Goal: Task Accomplishment & Management: Manage account settings

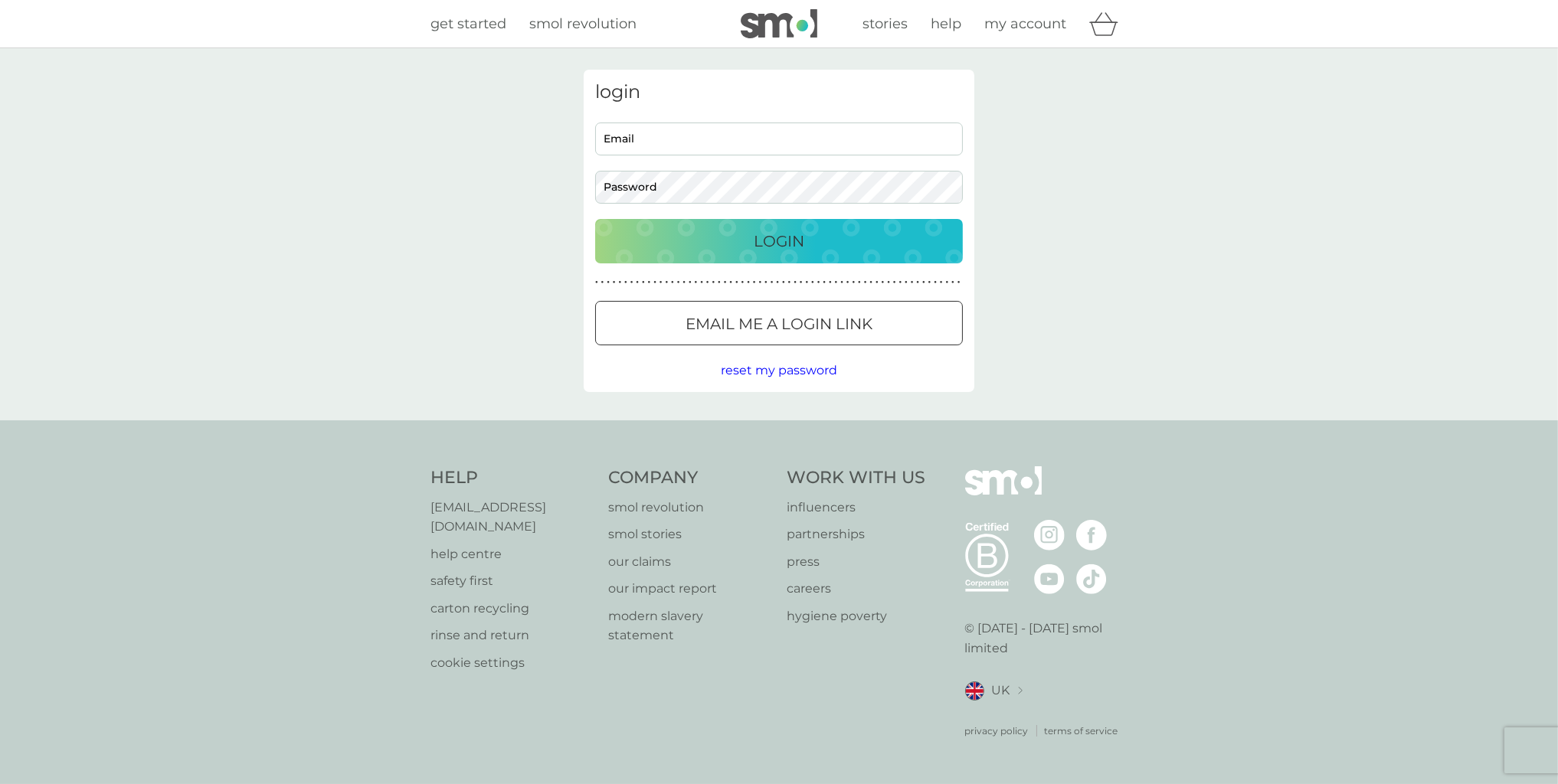
click at [643, 134] on input "Email" at bounding box center [779, 139] width 368 height 33
type input "dawn.orch@btinternet.com"
click at [719, 234] on div "Login" at bounding box center [779, 241] width 337 height 25
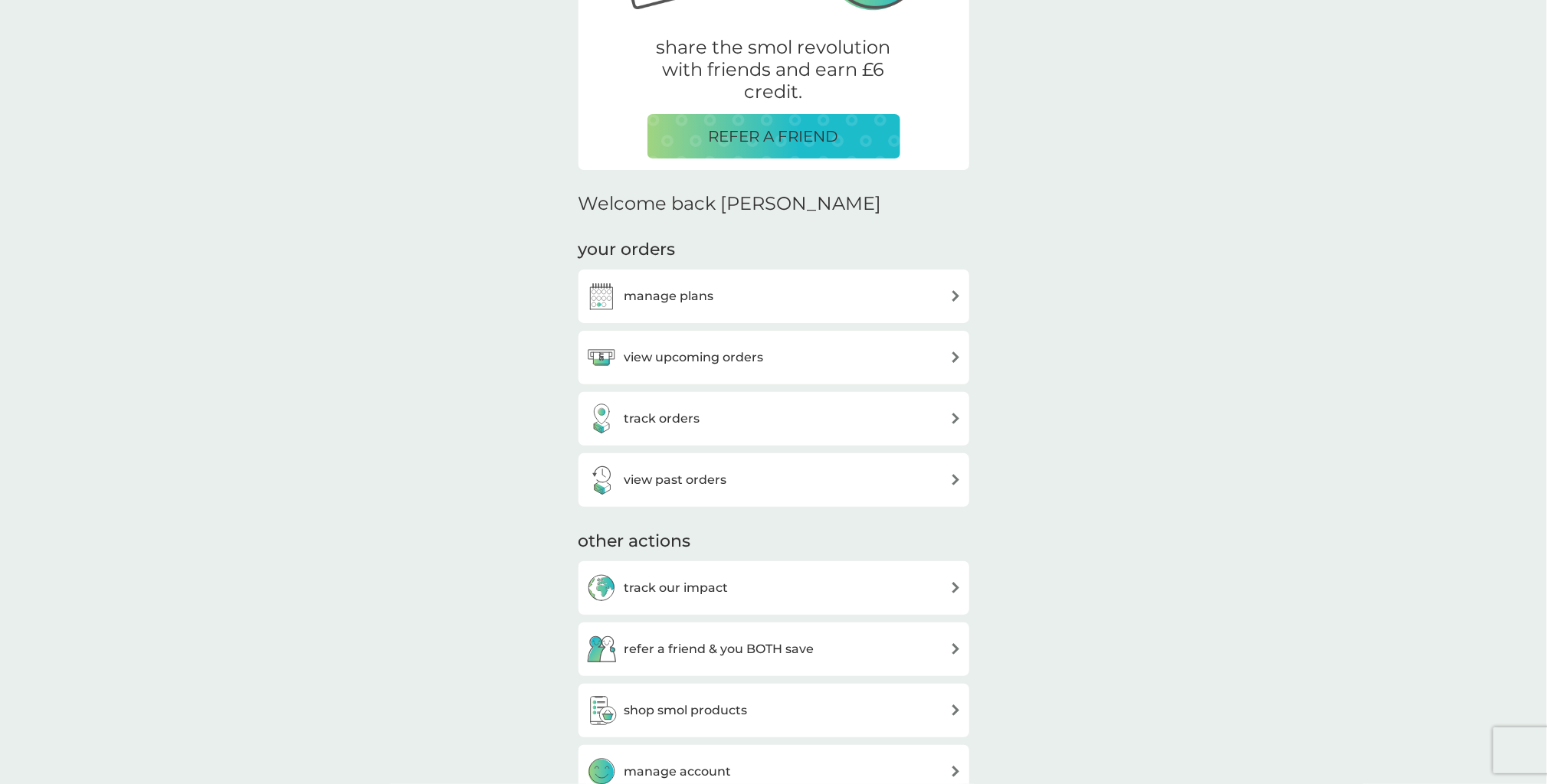
scroll to position [307, 0]
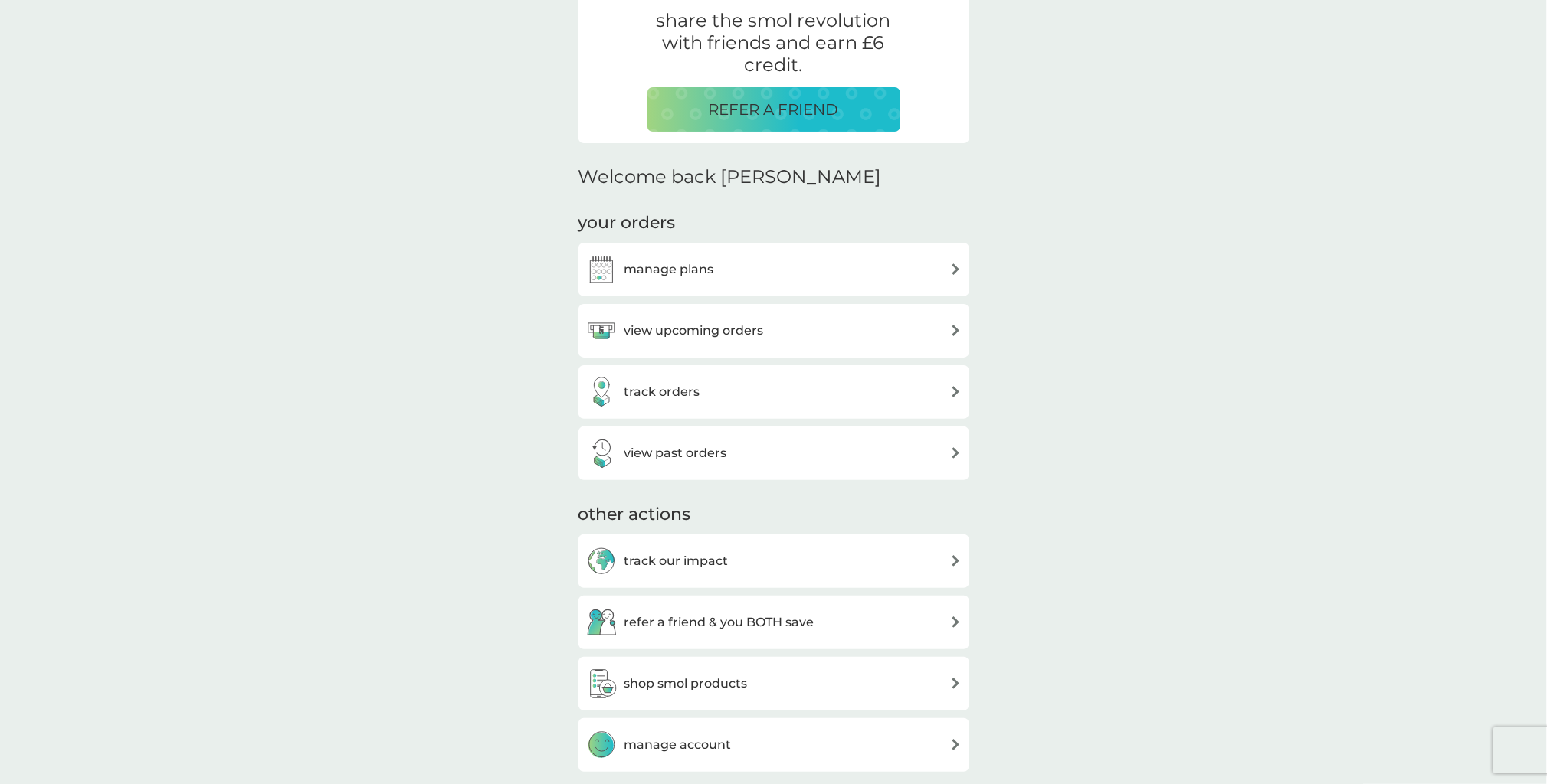
click at [707, 623] on h3 "refer a friend & you BOTH save" at bounding box center [719, 623] width 190 height 20
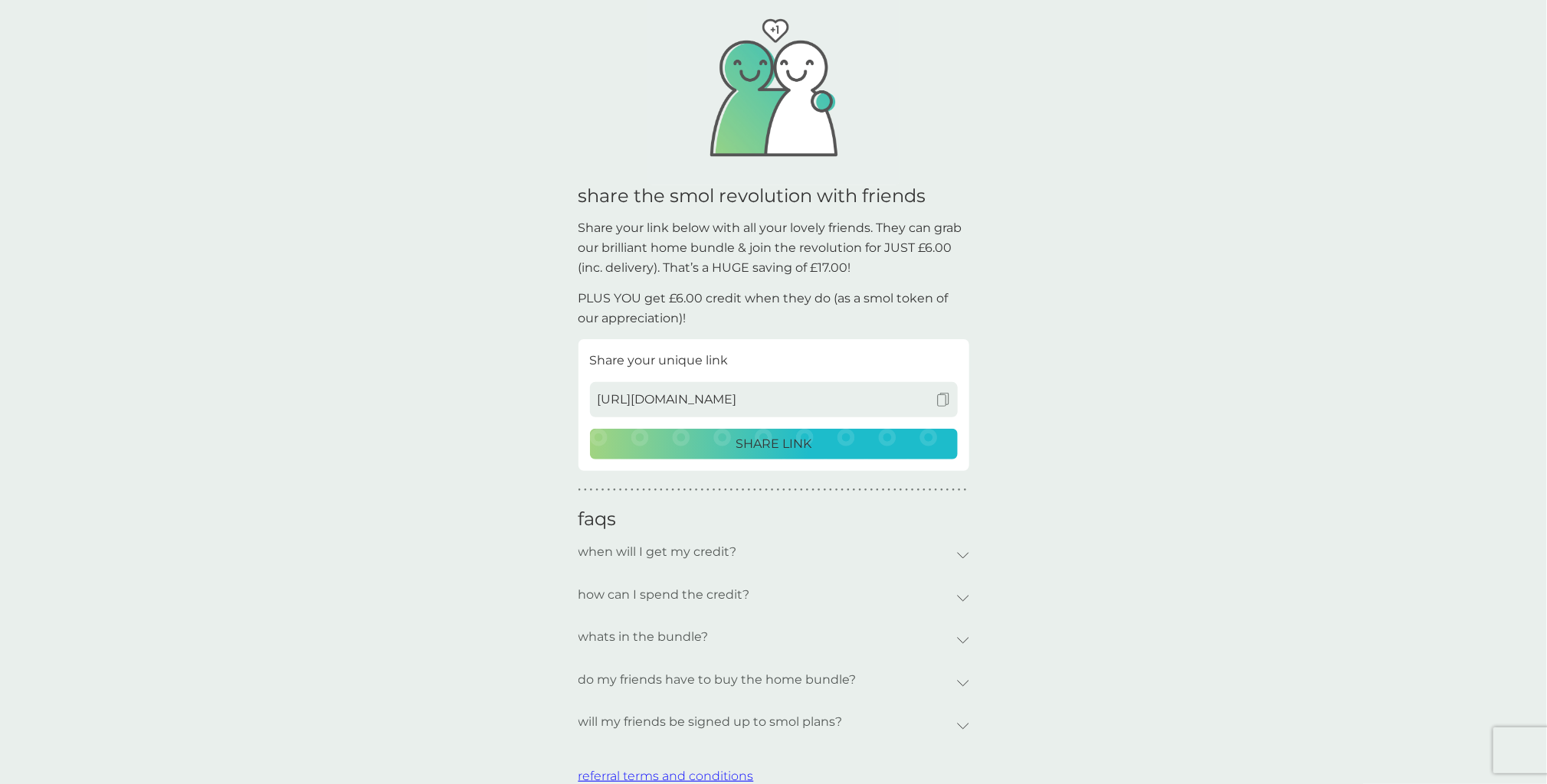
scroll to position [153, 0]
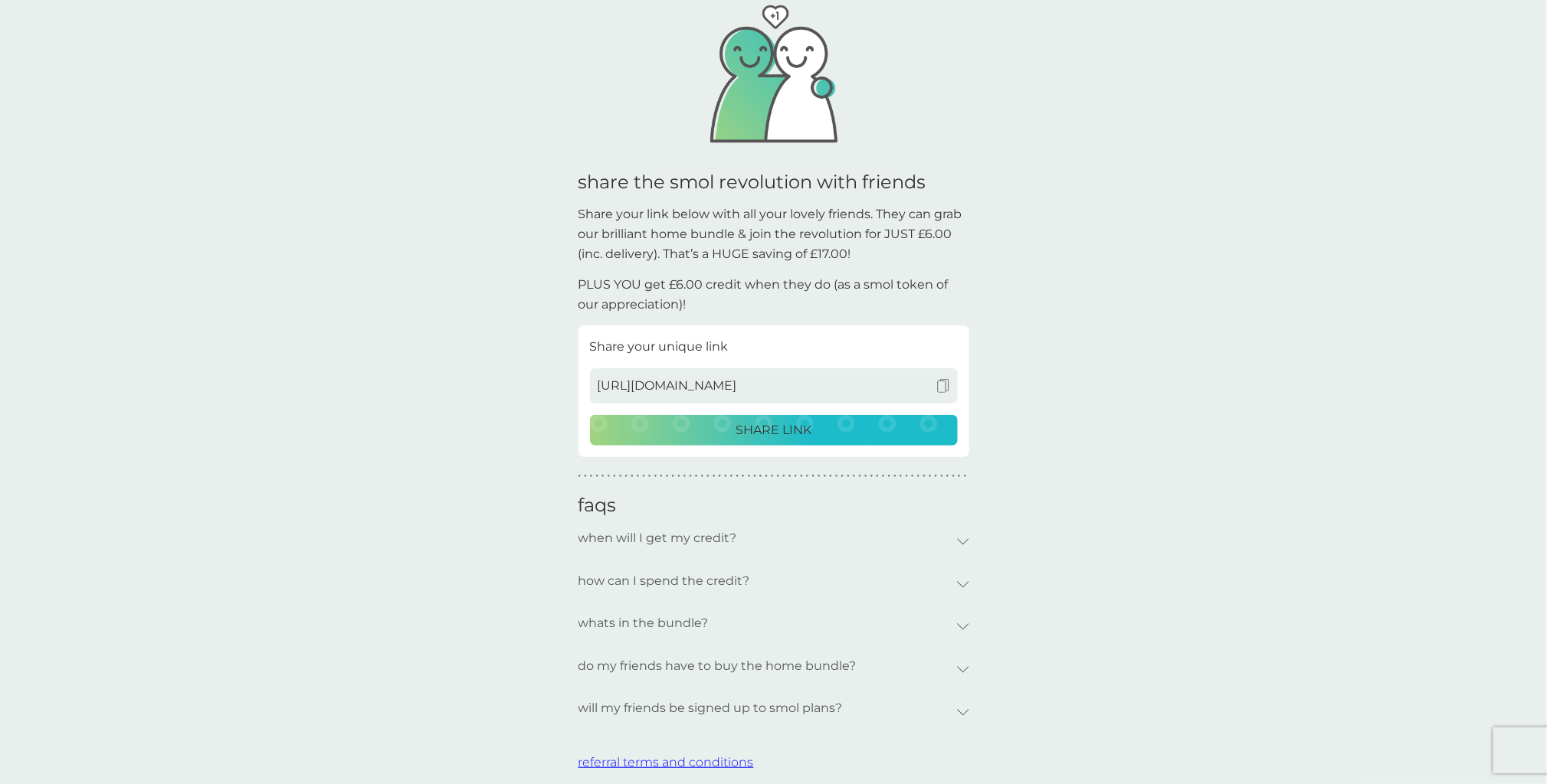
click at [962, 545] on icon at bounding box center [964, 541] width 11 height 5
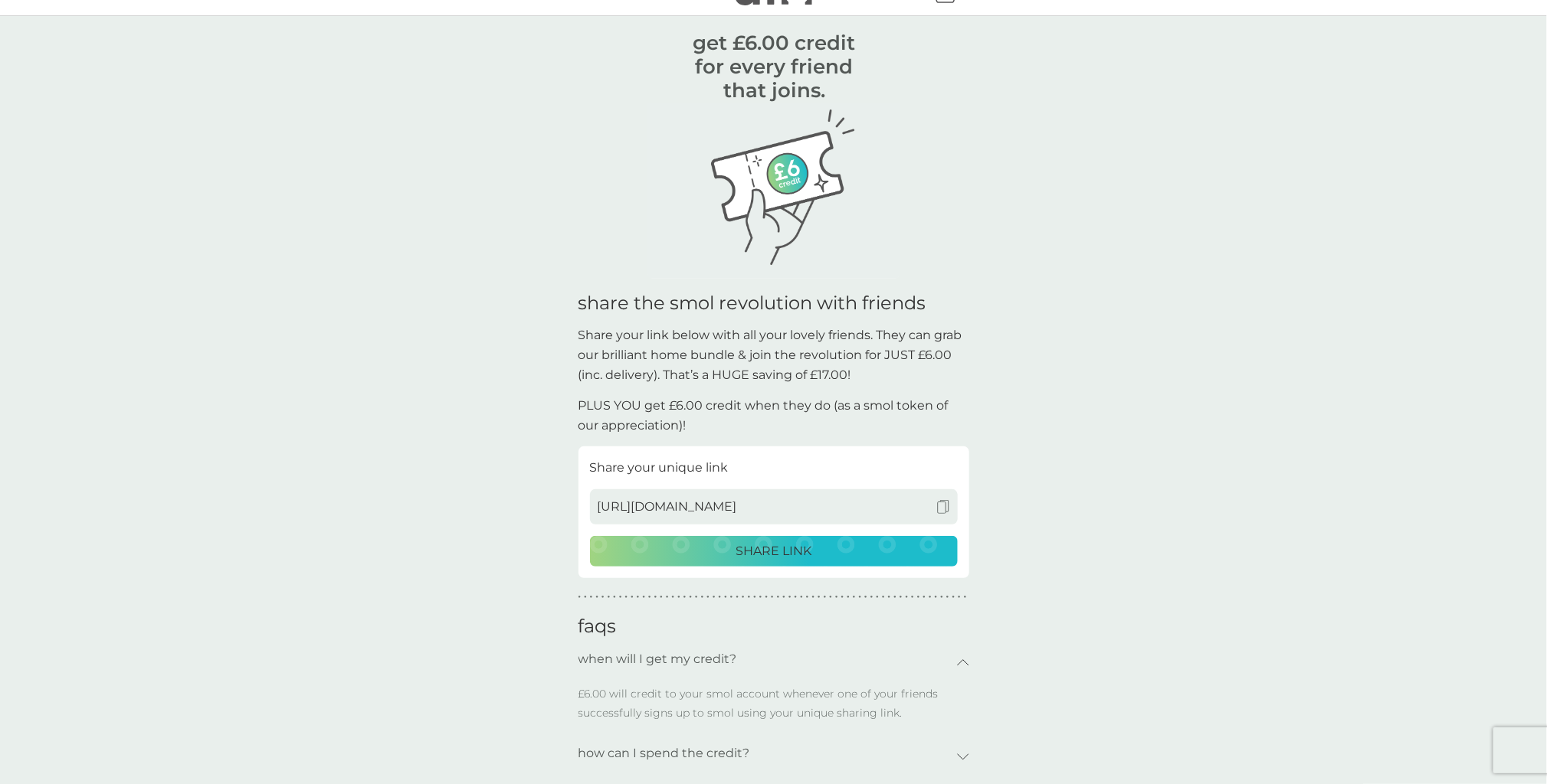
scroll to position [0, 0]
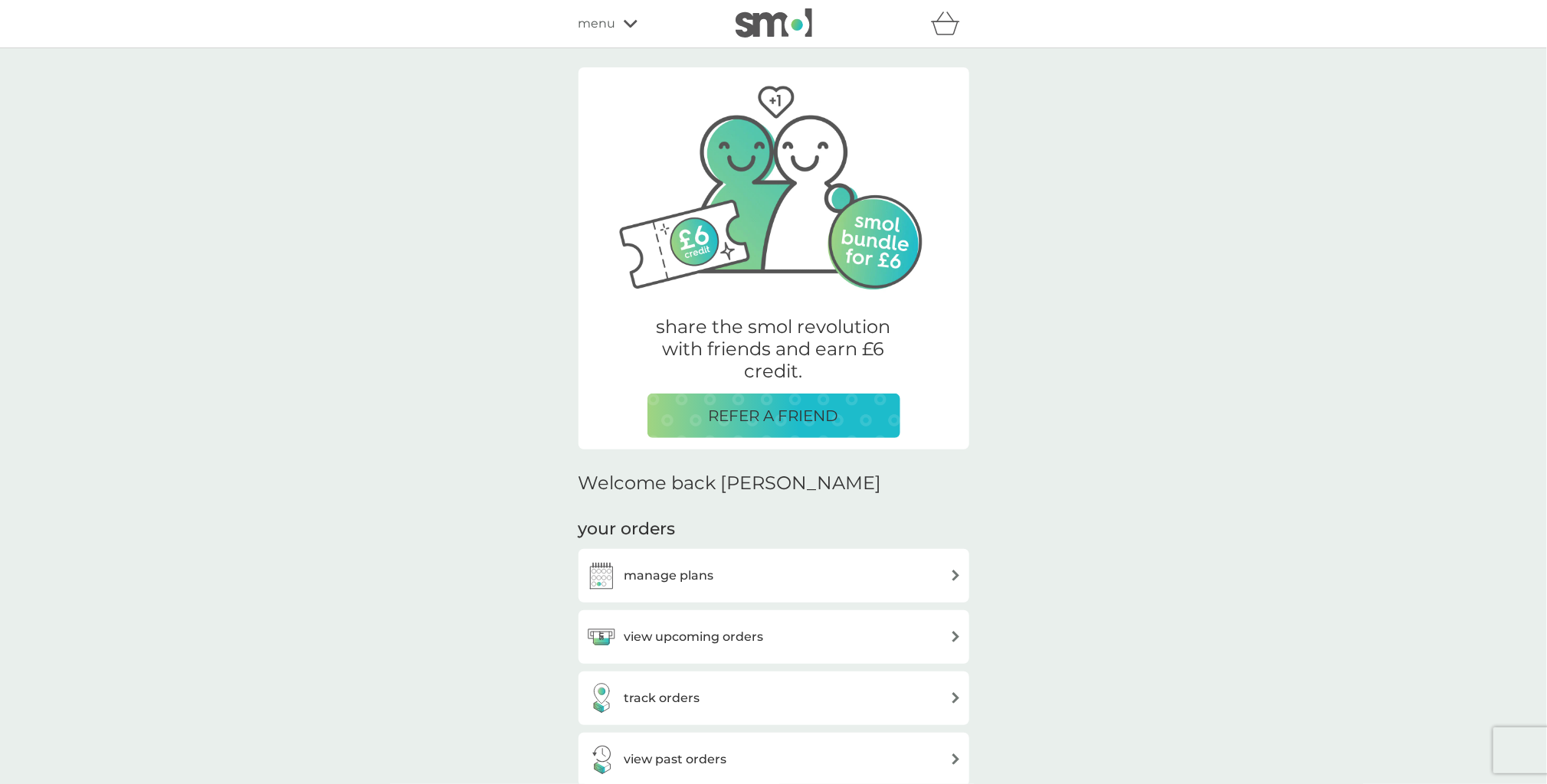
scroll to position [307, 0]
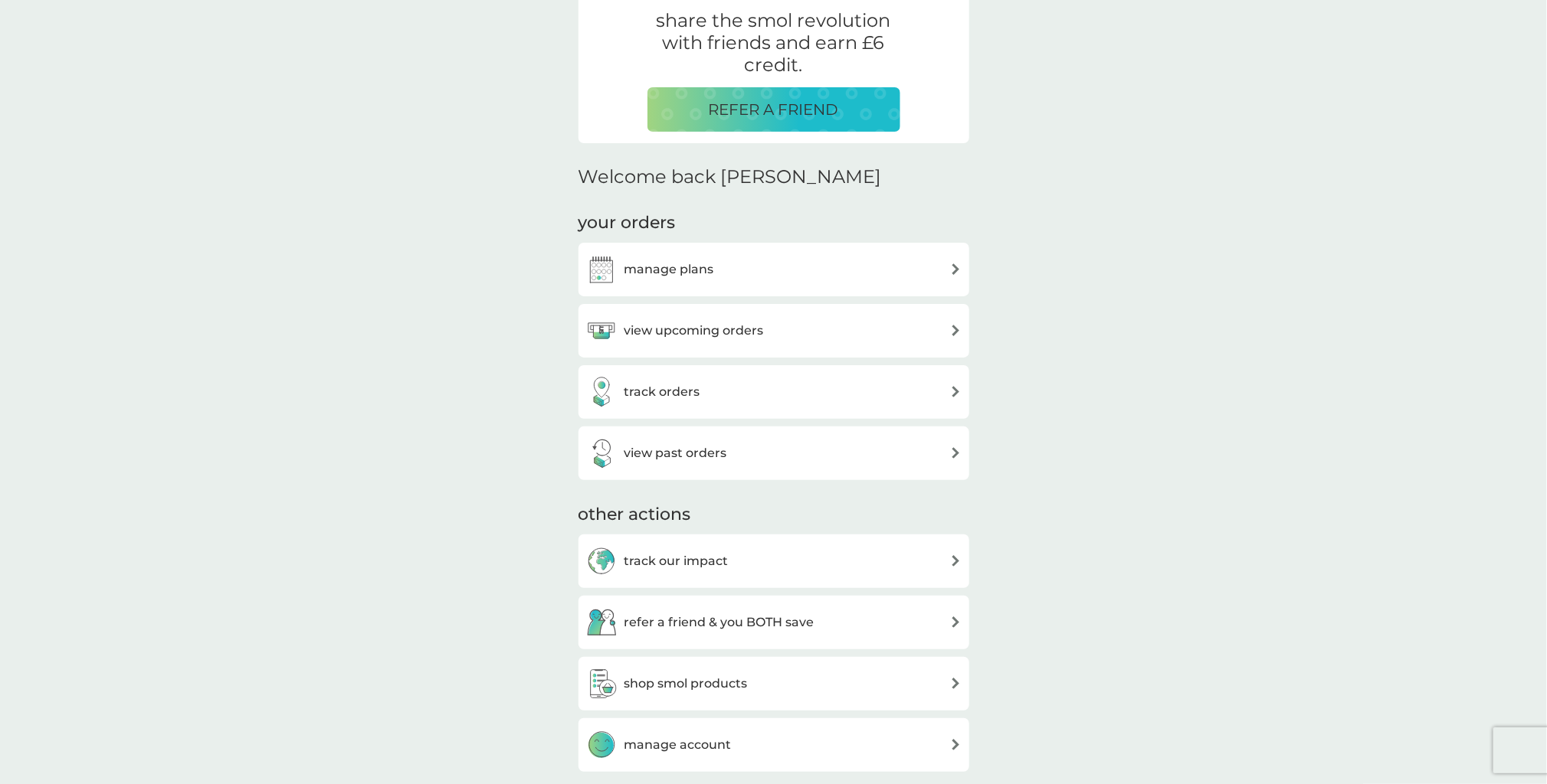
click at [949, 331] on div "view upcoming orders" at bounding box center [774, 331] width 376 height 31
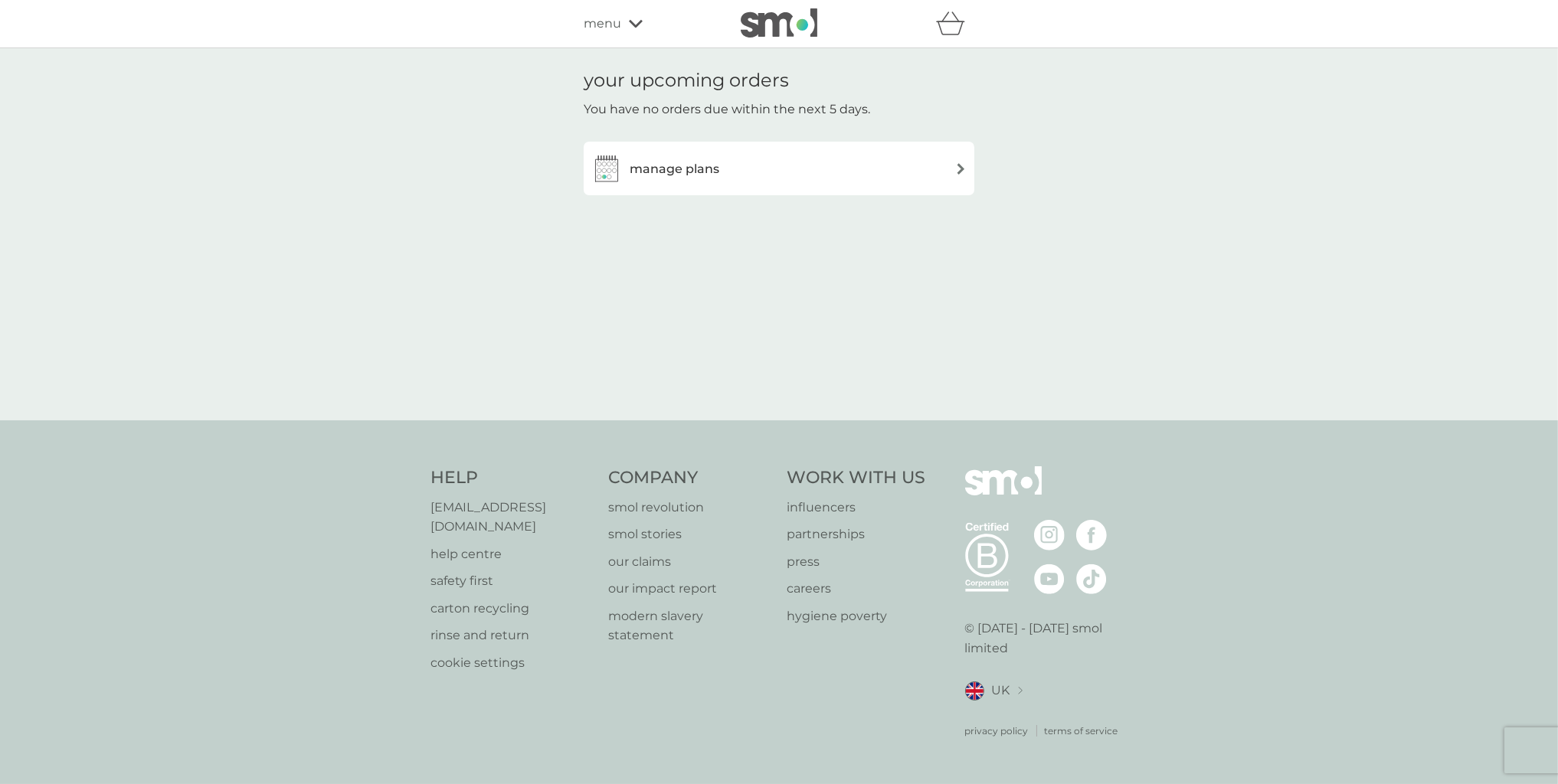
click at [960, 165] on img at bounding box center [961, 168] width 12 height 12
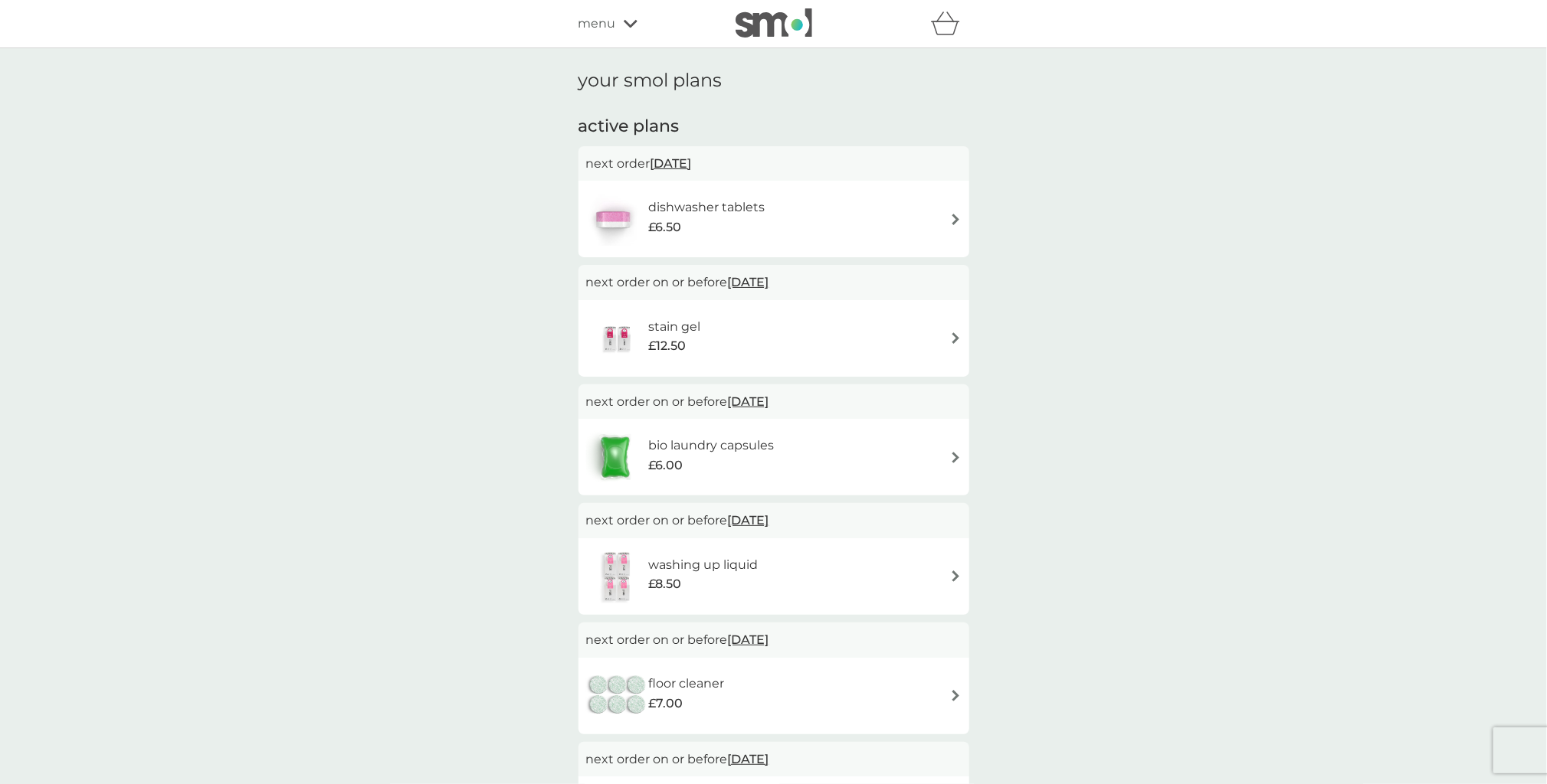
click at [715, 210] on h6 "dishwasher tablets" at bounding box center [706, 208] width 117 height 20
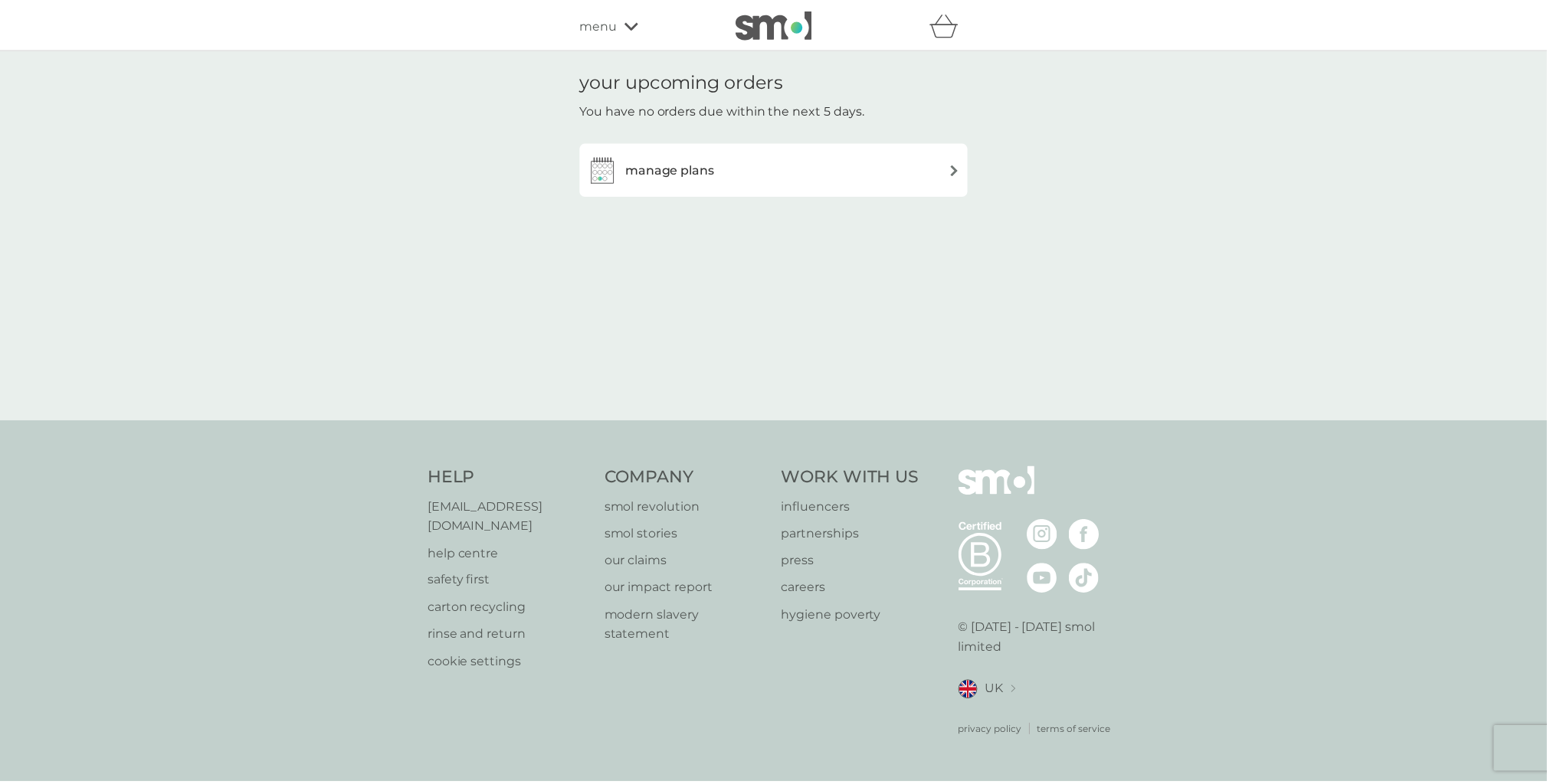
scroll to position [307, 0]
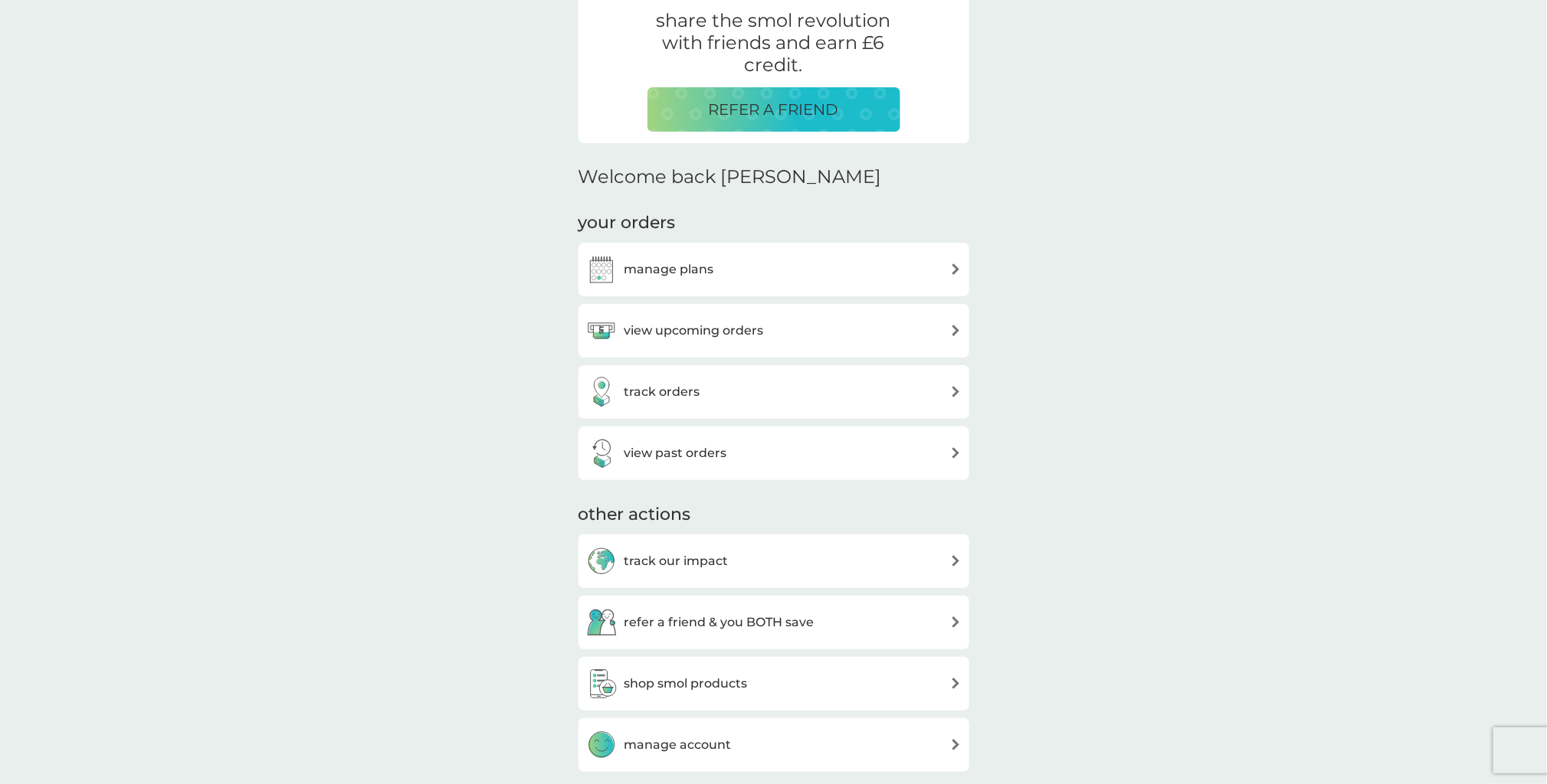
click at [676, 393] on h3 "track orders" at bounding box center [662, 392] width 76 height 20
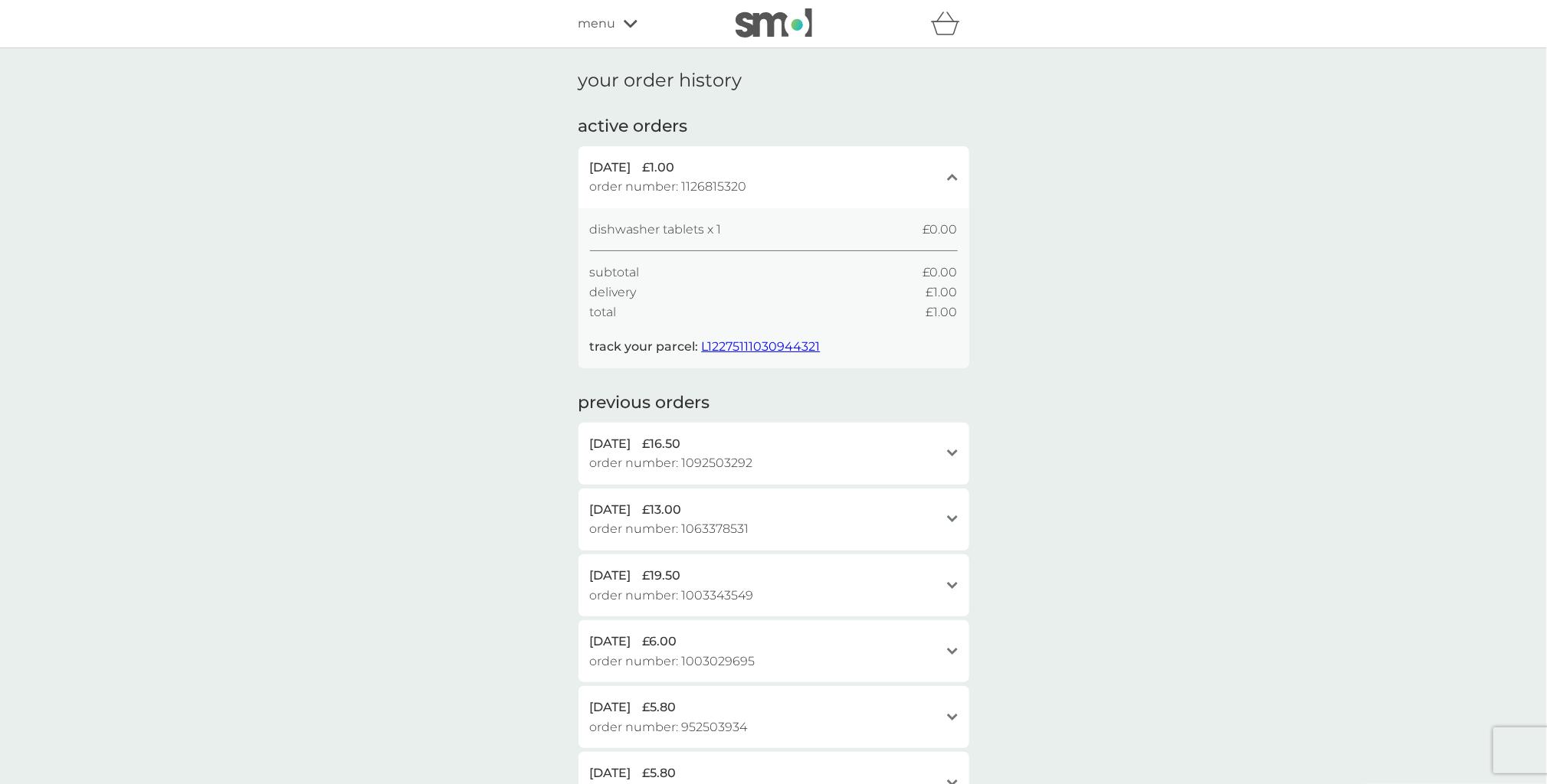
click at [774, 345] on span "L12275111030944321" at bounding box center [761, 346] width 119 height 15
